Goal: Information Seeking & Learning: Learn about a topic

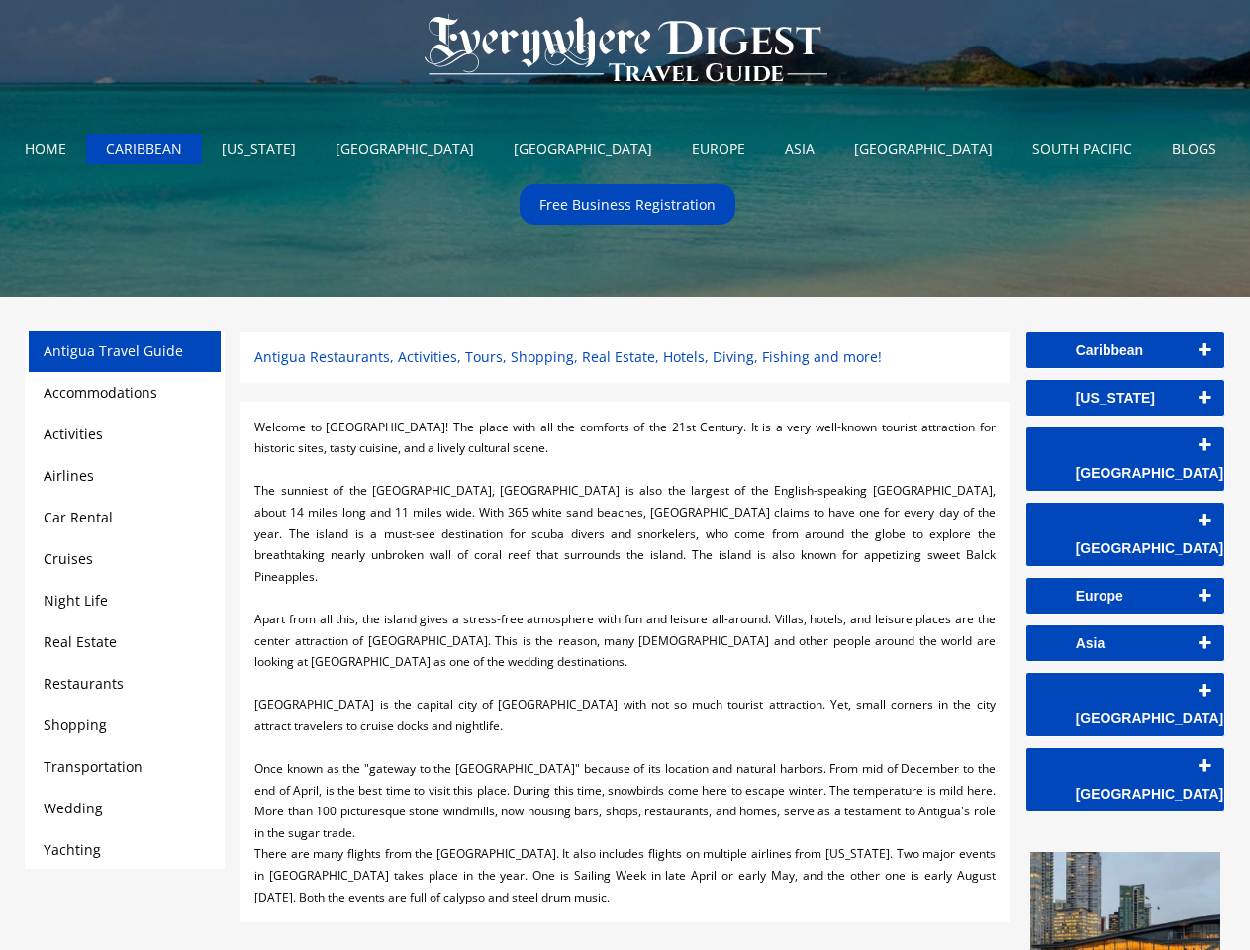
click at [624, 475] on div at bounding box center [624, 470] width 740 height 22
click at [625, 52] on img at bounding box center [625, 49] width 441 height 99
click at [1125, 350] on link "Caribbean" at bounding box center [1125, 350] width 198 height 36
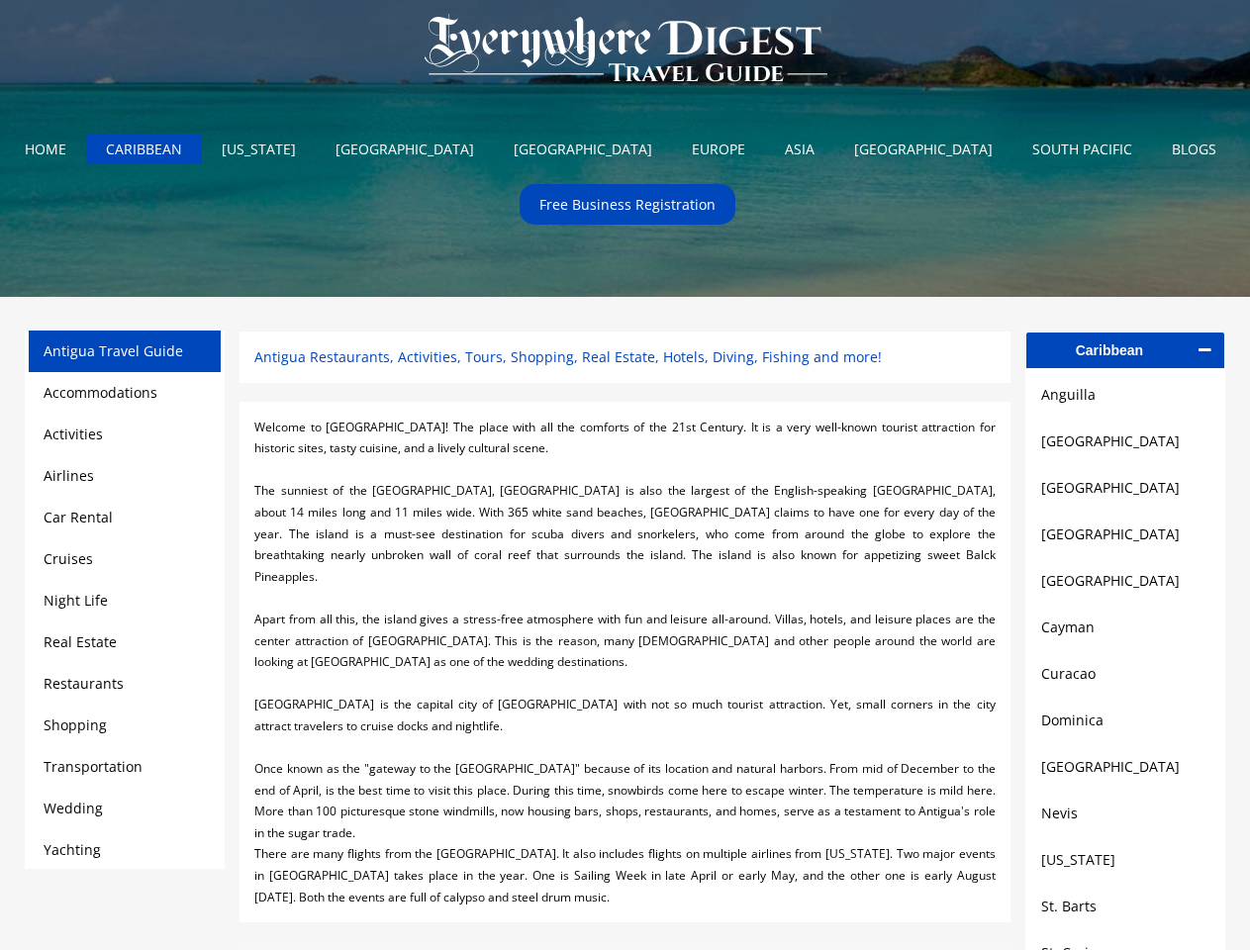
click at [1125, 398] on link "Anguilla" at bounding box center [1125, 395] width 168 height 24
click at [1125, 445] on link "[GEOGRAPHIC_DATA]" at bounding box center [1125, 441] width 168 height 24
click at [1125, 493] on link "[GEOGRAPHIC_DATA]" at bounding box center [1125, 488] width 168 height 24
click at [1125, 540] on link "[GEOGRAPHIC_DATA]" at bounding box center [1125, 534] width 168 height 24
click at [1125, 588] on link "[GEOGRAPHIC_DATA]" at bounding box center [1125, 581] width 168 height 24
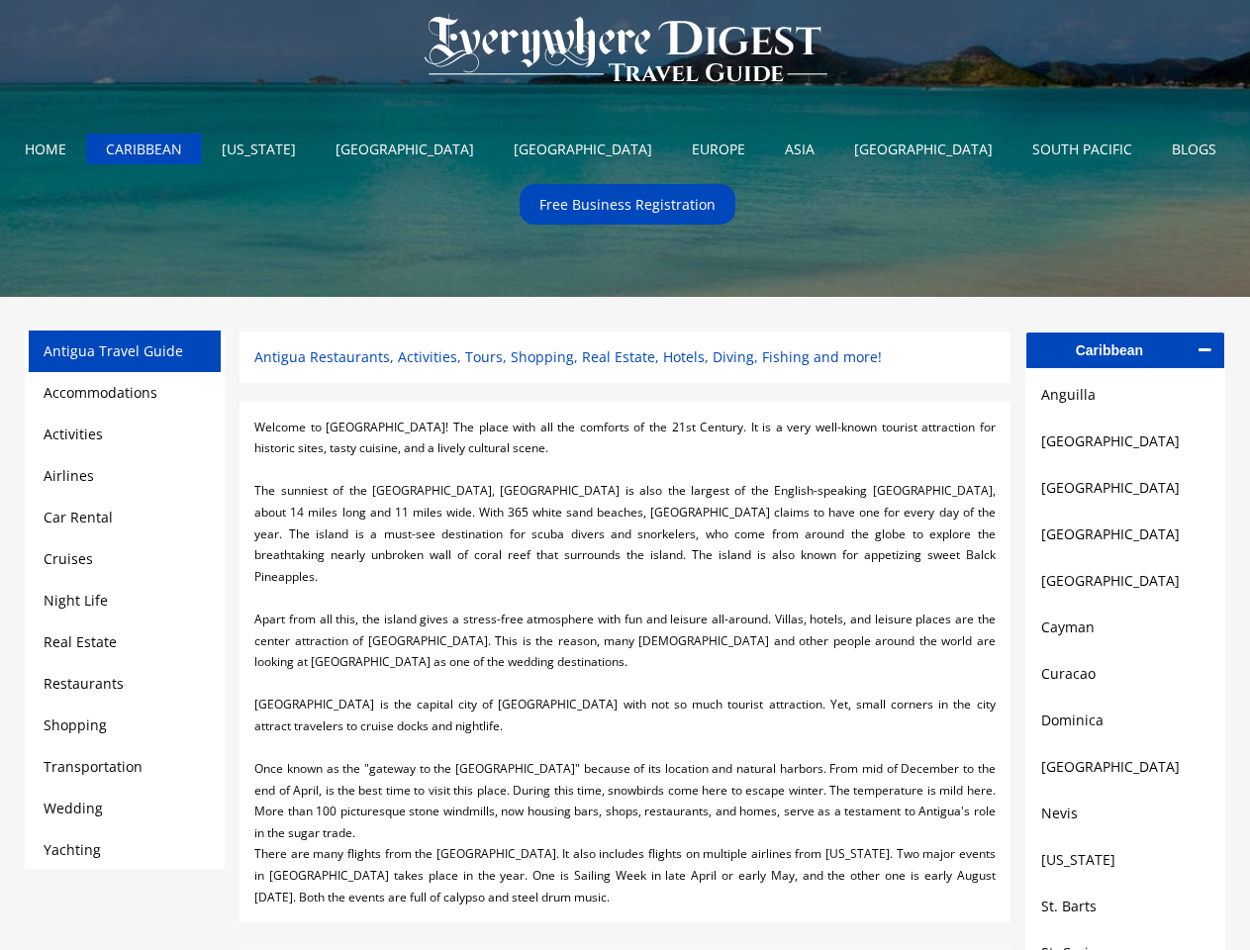
click at [1125, 635] on link "Cayman" at bounding box center [1125, 627] width 168 height 24
